Goal: Information Seeking & Learning: Learn about a topic

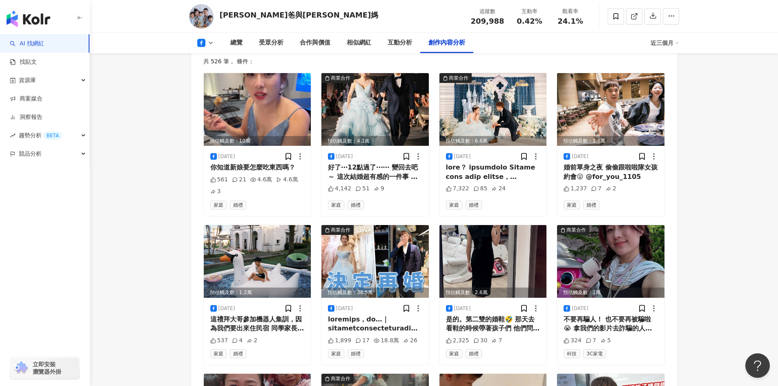
scroll to position [2288, 0]
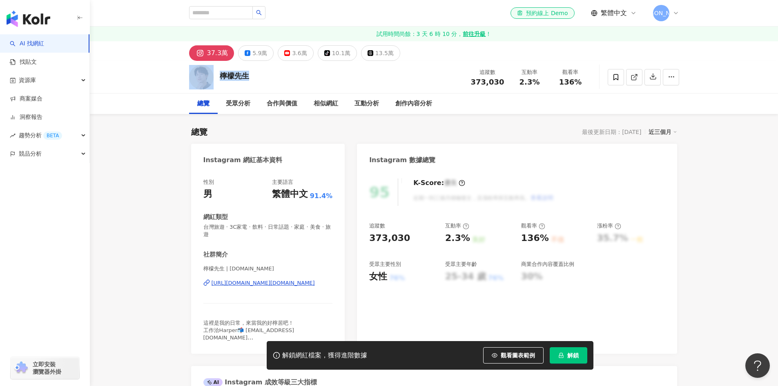
drag, startPoint x: 216, startPoint y: 74, endPoint x: 253, endPoint y: 72, distance: 36.8
click at [257, 69] on div "檸檬先生 追蹤數 373,030 互動率 2.3% 觀看率 136%" at bounding box center [434, 77] width 523 height 32
copy div "檸檬先生"
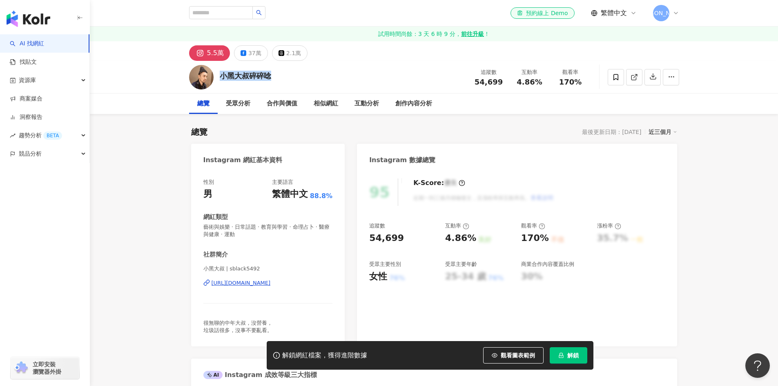
drag, startPoint x: 218, startPoint y: 74, endPoint x: 274, endPoint y: 74, distance: 56.4
click at [274, 74] on div "小黑大叔碎碎唸 追蹤數 54,699 互動率 4.86% 觀看率 170%" at bounding box center [434, 77] width 523 height 32
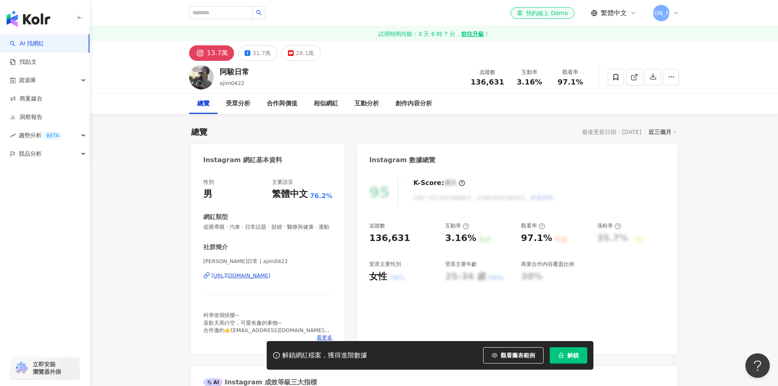
click at [255, 279] on div "https://www.instagram.com/ajim0422/" at bounding box center [241, 275] width 59 height 7
click at [255, 55] on div "31.7萬" at bounding box center [261, 52] width 18 height 11
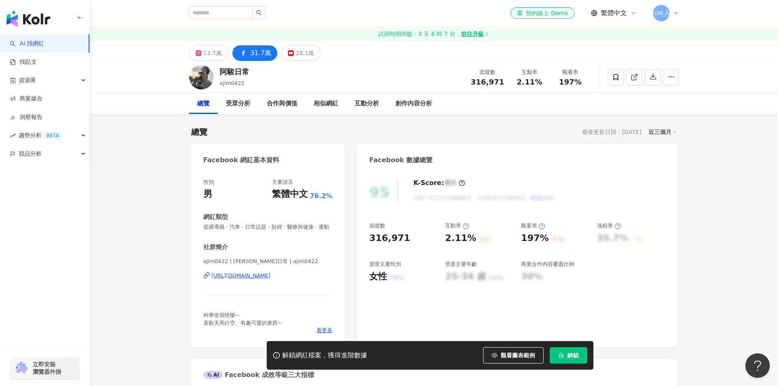
click at [257, 279] on div "https://www.facebook.com/112819643882883" at bounding box center [241, 275] width 59 height 7
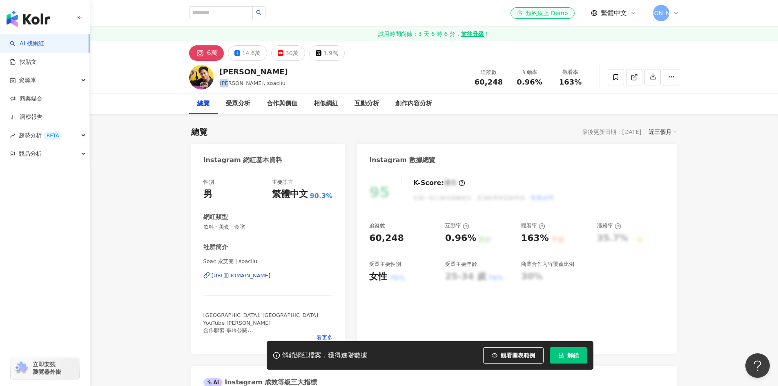
drag, startPoint x: 219, startPoint y: 83, endPoint x: 235, endPoint y: 84, distance: 16.4
click at [235, 84] on div "Soac Liu 索艾克, soacliu 追蹤數 60,248 互動率 0.96% 觀看率 163%" at bounding box center [434, 77] width 523 height 32
copy span "索艾克"
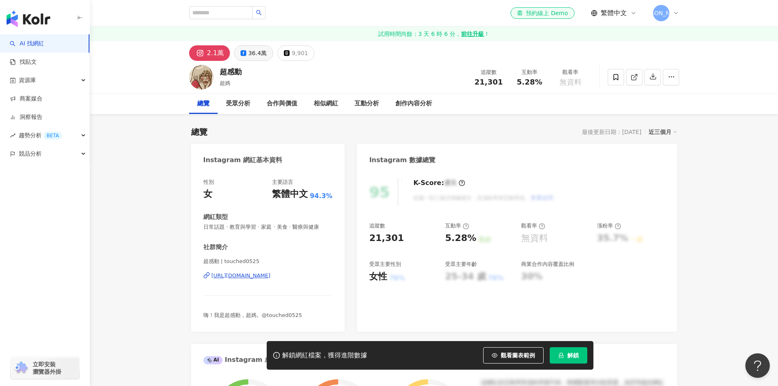
click at [249, 57] on div "36.4萬" at bounding box center [257, 52] width 18 height 11
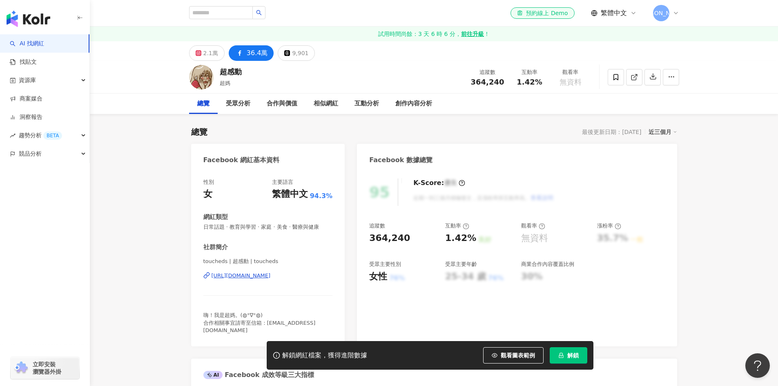
click at [253, 275] on div "https://www.facebook.com/257258457744786" at bounding box center [241, 275] width 59 height 7
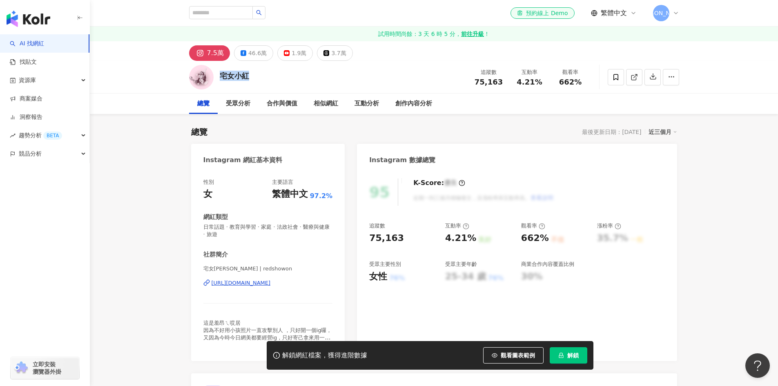
drag, startPoint x: 260, startPoint y: 78, endPoint x: 231, endPoint y: 75, distance: 28.7
click at [230, 75] on div "宅女小紅 追蹤數 75,163 互動率 4.21% 觀看率 662%" at bounding box center [434, 77] width 523 height 32
drag, startPoint x: 231, startPoint y: 75, endPoint x: 134, endPoint y: 125, distance: 109.4
drag, startPoint x: 255, startPoint y: 75, endPoint x: 218, endPoint y: 75, distance: 37.2
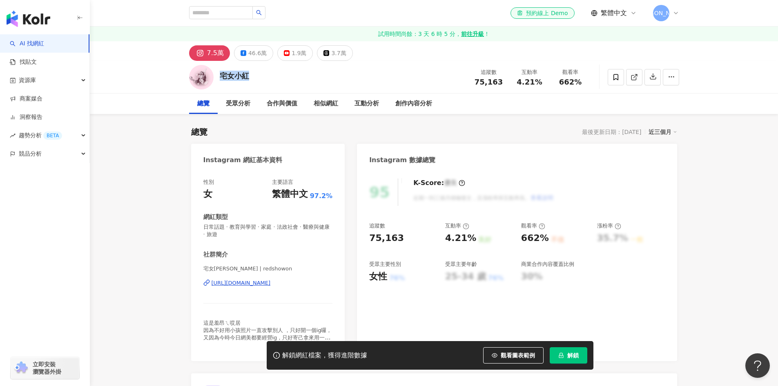
click at [218, 75] on div "宅女小紅 追蹤數 75,163 互動率 4.21% 觀看率 662%" at bounding box center [434, 77] width 523 height 32
copy div "宅女小紅"
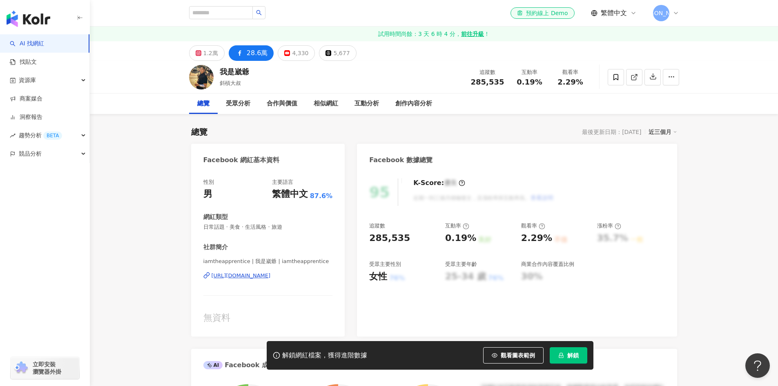
click at [261, 276] on div "[URL][DOMAIN_NAME]" at bounding box center [241, 275] width 59 height 7
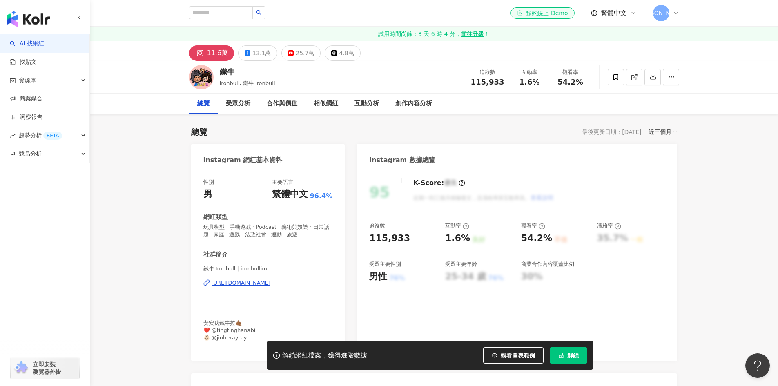
click at [263, 52] on div "13.1萬" at bounding box center [261, 52] width 18 height 11
click at [266, 283] on div "https://www.facebook.com/351362618286764" at bounding box center [241, 282] width 59 height 7
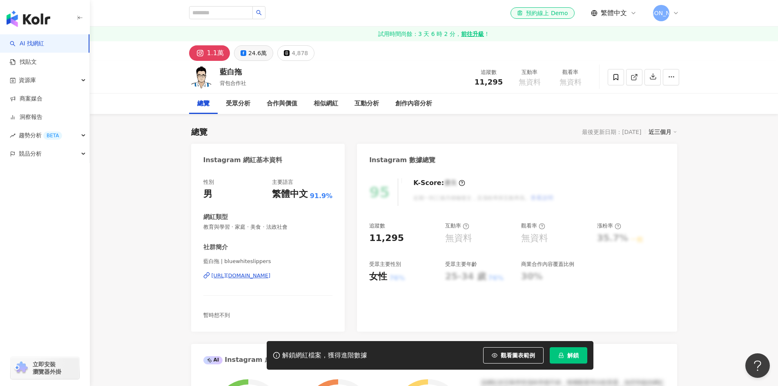
click at [248, 58] on div "24.6萬" at bounding box center [257, 52] width 18 height 11
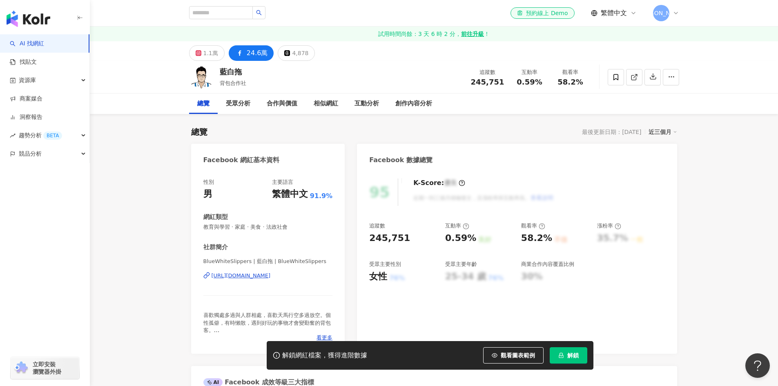
click at [260, 273] on div "https://www.facebook.com/210039589030294" at bounding box center [241, 275] width 59 height 7
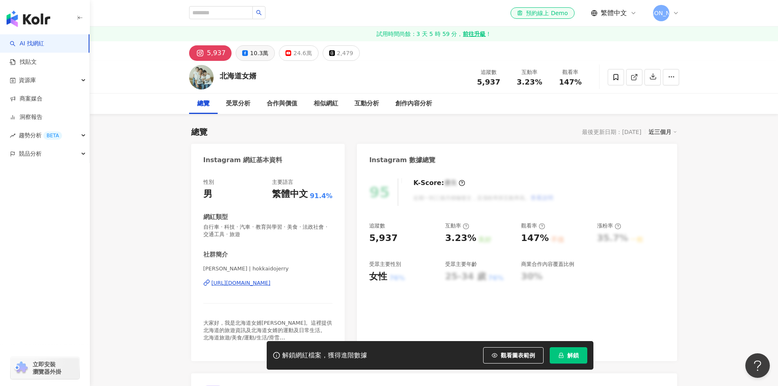
click at [252, 56] on div "10.3萬" at bounding box center [259, 52] width 18 height 11
click at [289, 54] on button "24.6萬" at bounding box center [298, 53] width 39 height 16
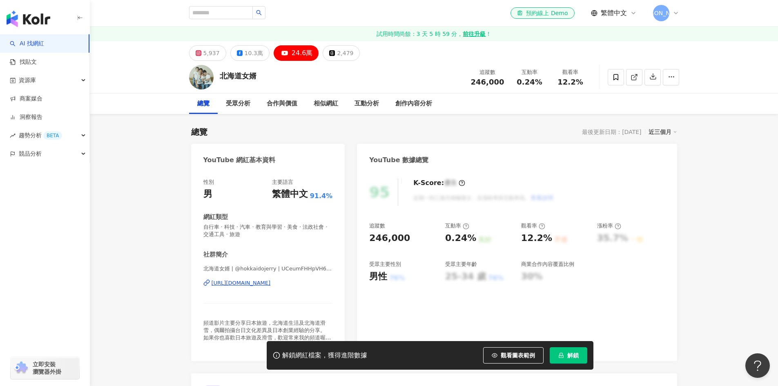
click at [267, 281] on div "https://www.youtube.com/channel/UCeumFHHpVH6DO4ZUlY0mnNw" at bounding box center [241, 282] width 59 height 7
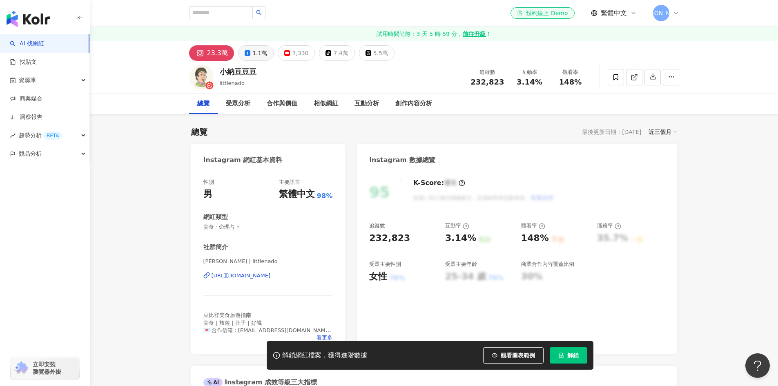
click at [252, 54] on div "1.1萬" at bounding box center [259, 52] width 15 height 11
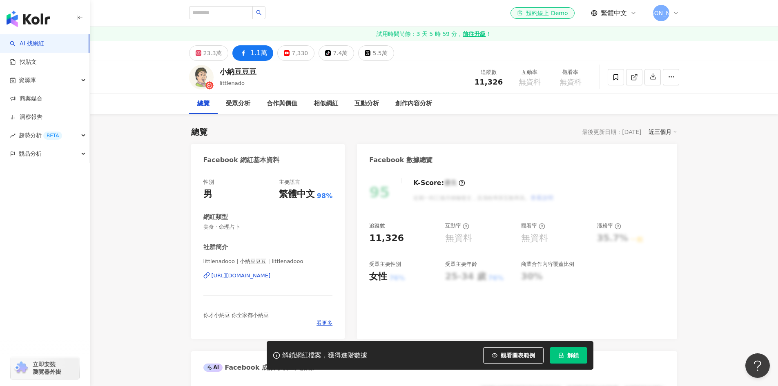
click at [241, 272] on div "https://www.facebook.com/315088829189640" at bounding box center [241, 275] width 59 height 7
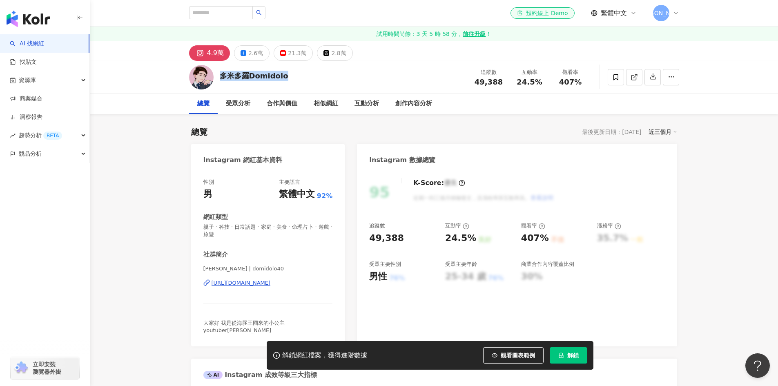
drag, startPoint x: 219, startPoint y: 78, endPoint x: 284, endPoint y: 81, distance: 64.6
click at [284, 81] on div "多米多羅Domidolo" at bounding box center [254, 76] width 69 height 10
copy div "多米多羅Domidolo"
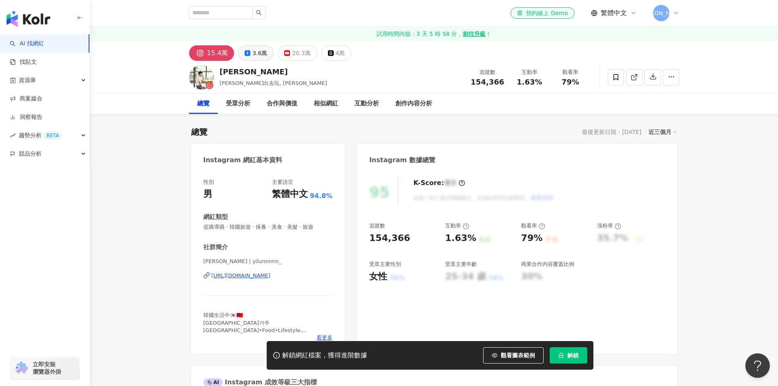
click at [255, 57] on div "3.6萬" at bounding box center [259, 52] width 15 height 11
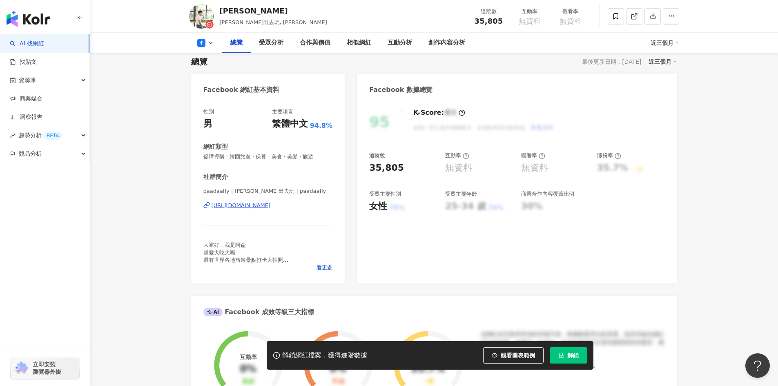
scroll to position [82, 0]
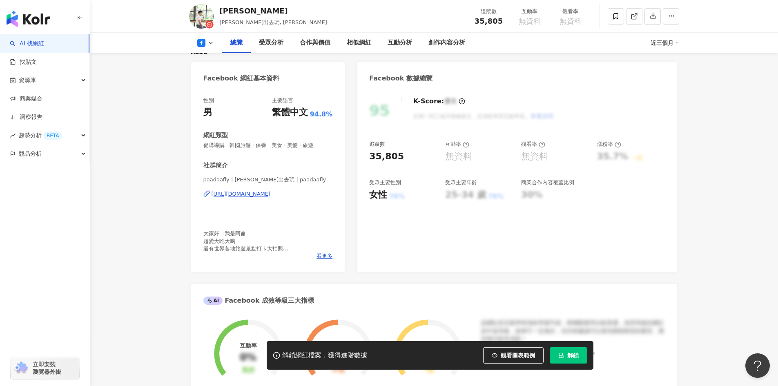
click at [254, 197] on div "https://www.facebook.com/1777148519168248" at bounding box center [241, 193] width 59 height 7
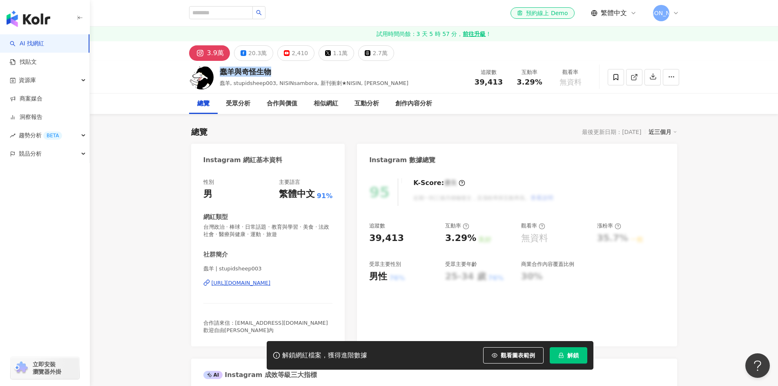
drag, startPoint x: 219, startPoint y: 72, endPoint x: 277, endPoint y: 72, distance: 57.6
click at [277, 72] on div "蠢羊與奇怪生物" at bounding box center [314, 72] width 189 height 10
copy div "蠢羊與奇怪生物"
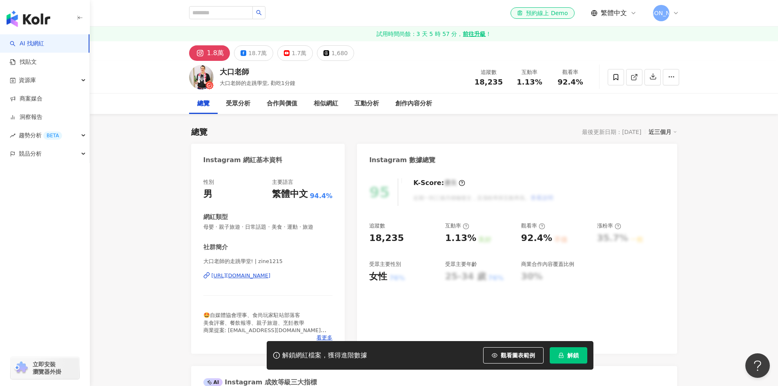
drag, startPoint x: 229, startPoint y: 70, endPoint x: 250, endPoint y: 69, distance: 20.9
click at [250, 69] on div "大口老師 大口老師的走跳學堂, 勸吃1分鐘 追蹤數 18,235 互動率 1.13% 觀看率 92.4%" at bounding box center [434, 77] width 523 height 32
click at [263, 55] on div "10.6萬" at bounding box center [261, 52] width 18 height 11
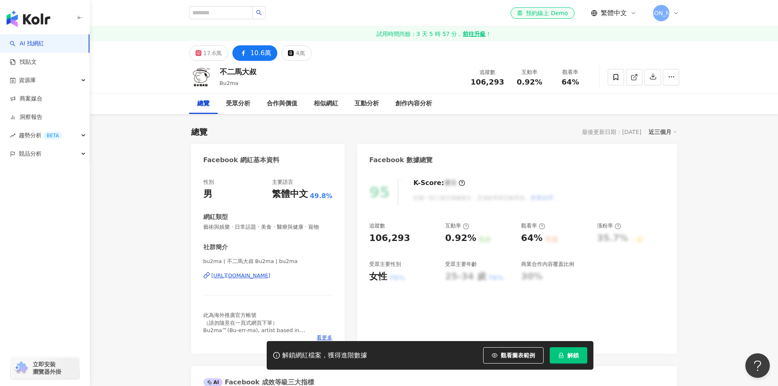
click at [257, 277] on div "[URL][DOMAIN_NAME]" at bounding box center [241, 275] width 59 height 7
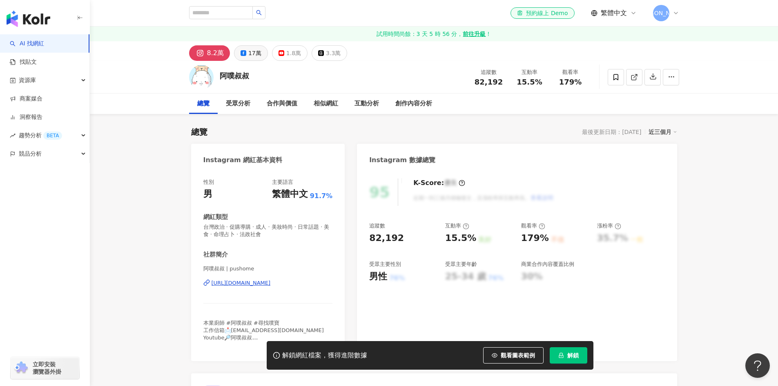
click at [246, 53] on button "17萬" at bounding box center [251, 53] width 34 height 16
click at [256, 285] on div "https://www.facebook.com/190480221104360" at bounding box center [241, 282] width 59 height 7
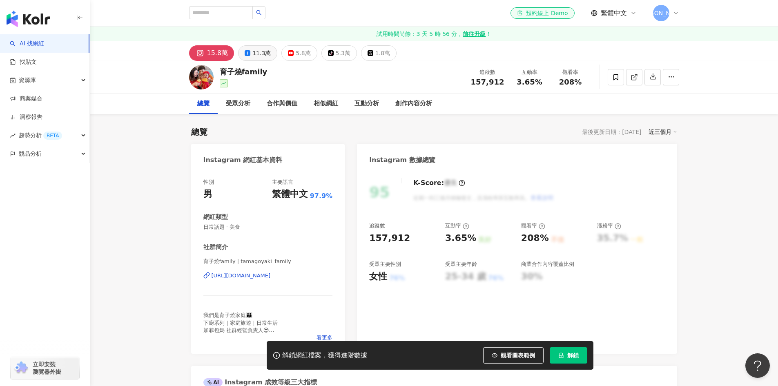
click at [262, 51] on div "11.3萬" at bounding box center [261, 52] width 18 height 11
click at [261, 50] on div "11.3萬" at bounding box center [261, 52] width 18 height 11
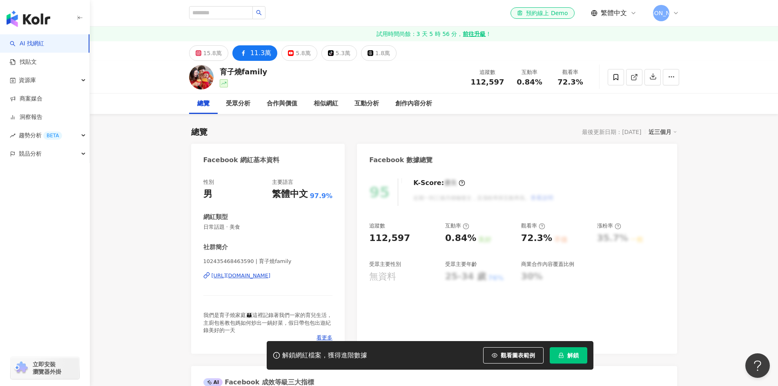
click at [268, 277] on div "https://www.facebook.com/102435468463590" at bounding box center [241, 275] width 59 height 7
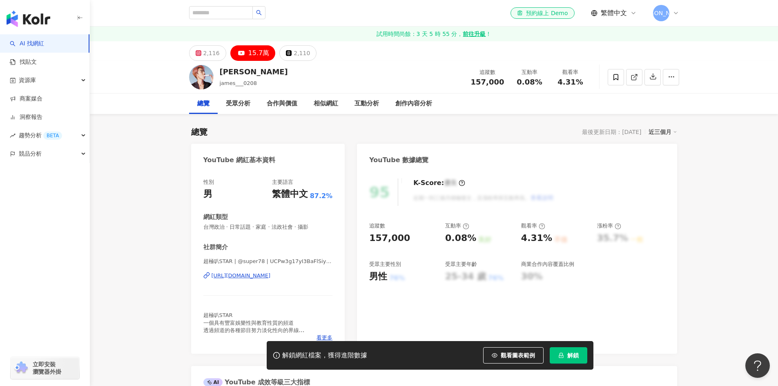
click at [263, 277] on div "https://www.youtube.com/channel/UCPw3g17yI3BaFlSiygKwiQg" at bounding box center [241, 275] width 59 height 7
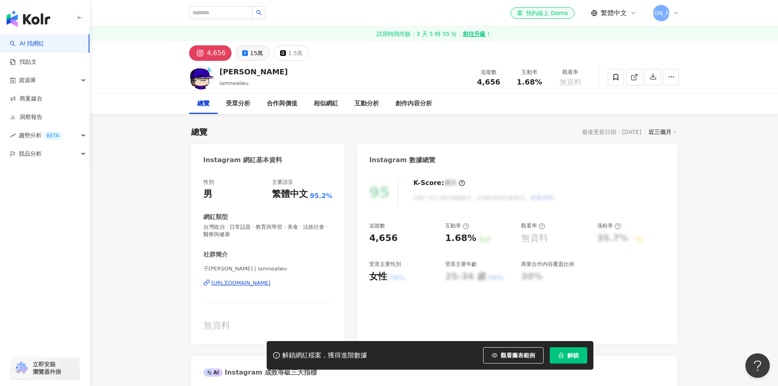
click at [258, 52] on div "15萬" at bounding box center [256, 52] width 13 height 11
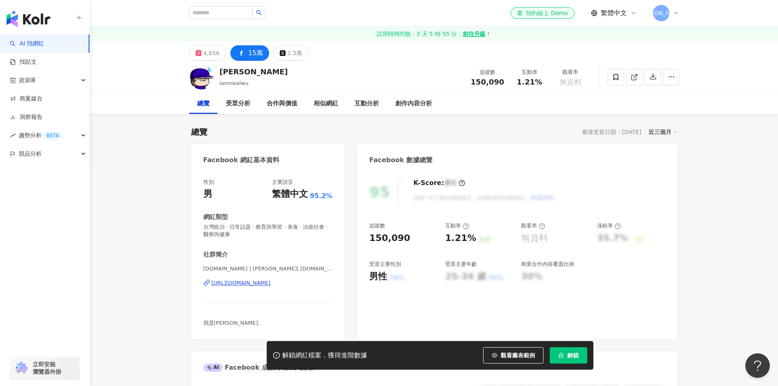
click at [268, 284] on div "[URL][DOMAIN_NAME]" at bounding box center [241, 282] width 59 height 7
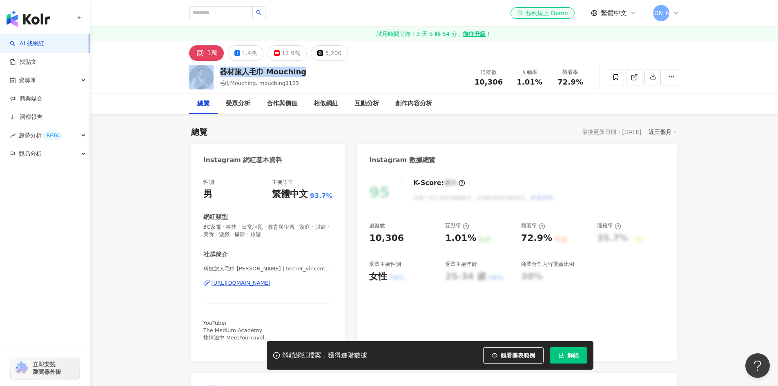
drag, startPoint x: 216, startPoint y: 71, endPoint x: 292, endPoint y: 75, distance: 76.5
click at [312, 75] on div "器材旅人毛巾 Mouching 毛巾Mouching, mouching1123 追蹤數 10,306 互動率 1.01% 觀看率 72.9%" at bounding box center [434, 77] width 523 height 32
copy div "器材旅人毛巾 Mouching"
